Goal: Task Accomplishment & Management: Use online tool/utility

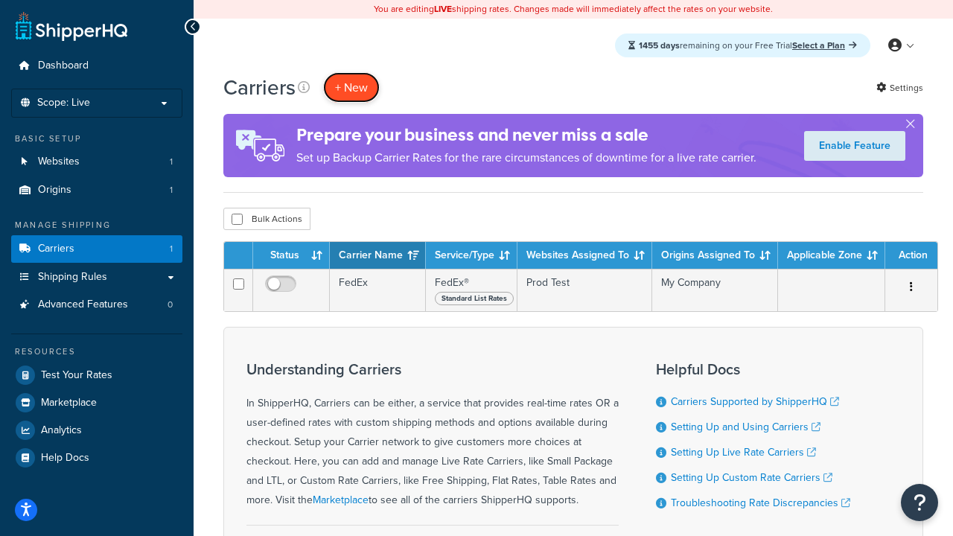
click at [351, 88] on button "+ New" at bounding box center [351, 87] width 57 height 31
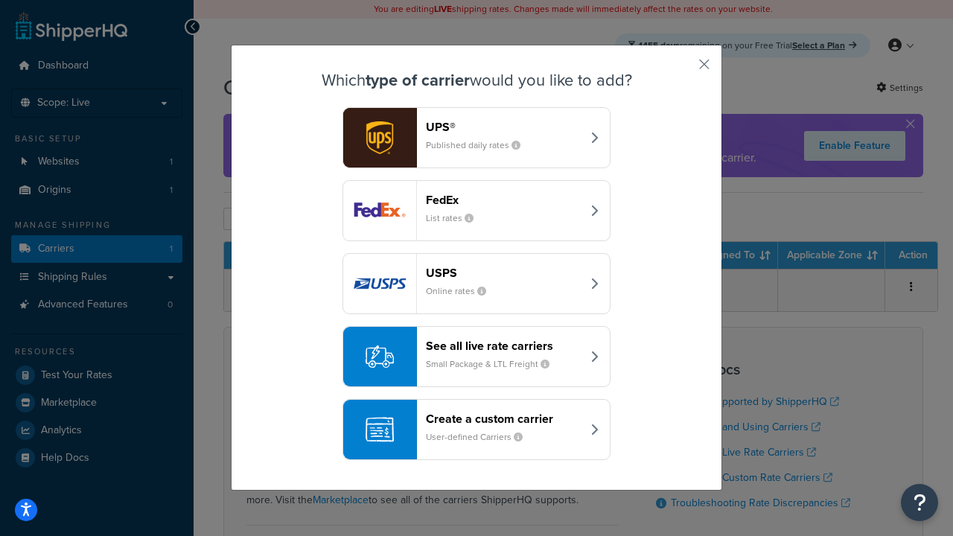
click at [476, 211] on div "FedEx List rates" at bounding box center [504, 211] width 156 height 36
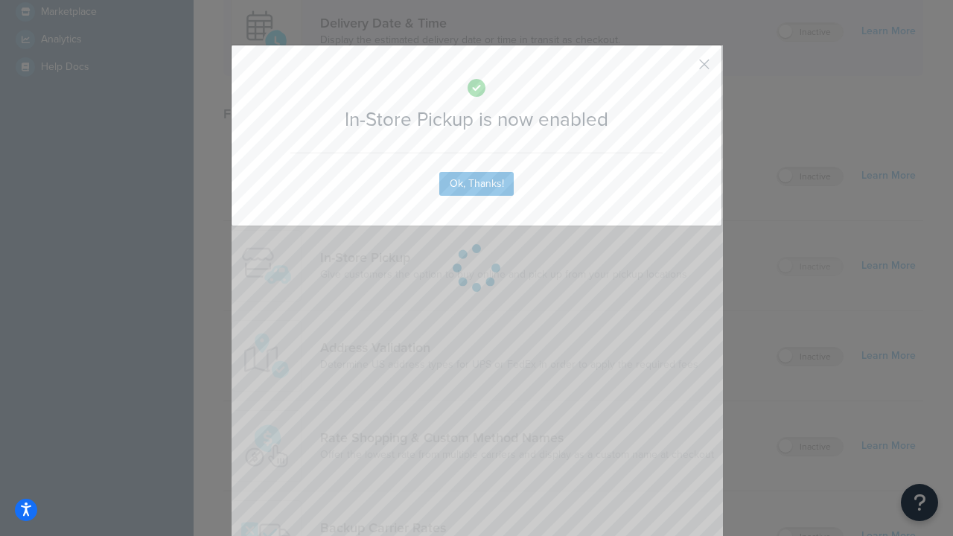
click at [682, 69] on button "button" at bounding box center [682, 70] width 4 height 4
